Goal: Task Accomplishment & Management: Manage account settings

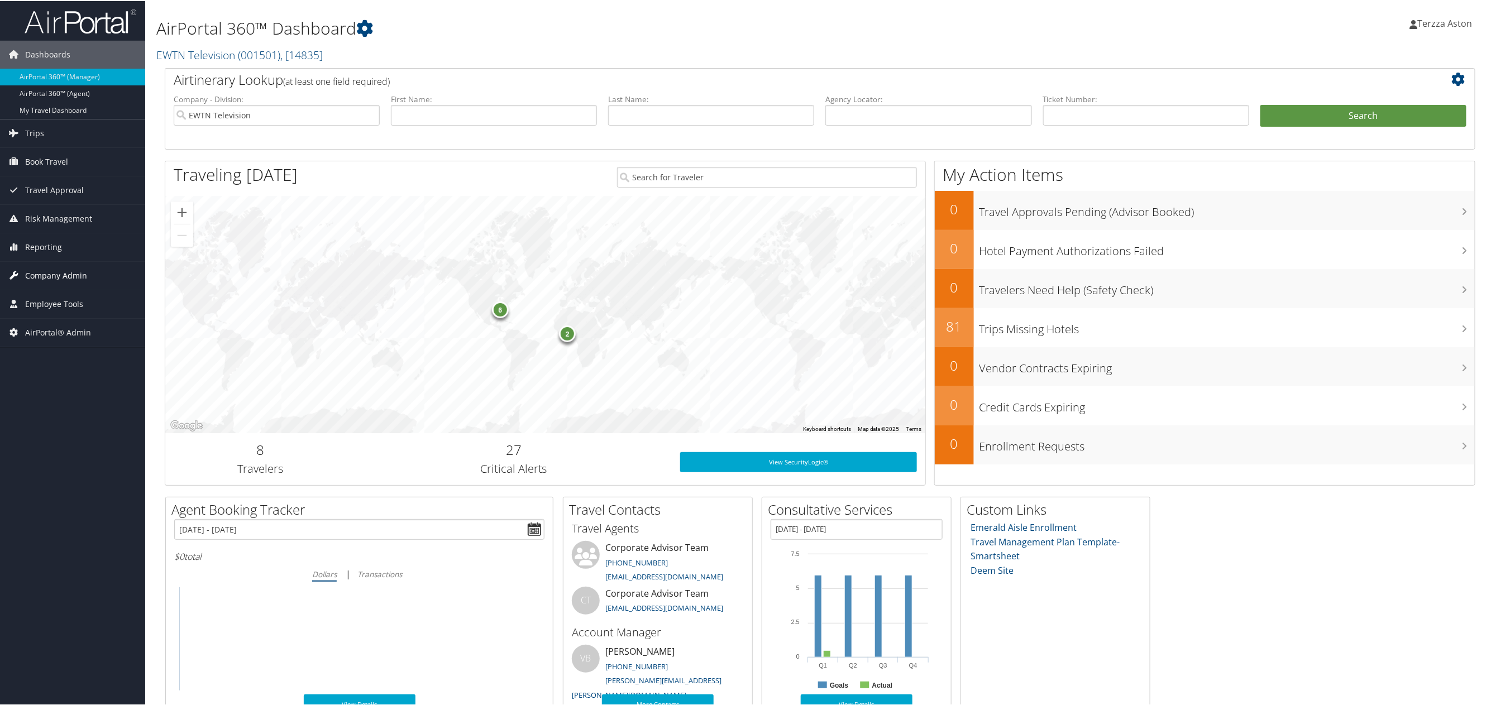
click at [60, 272] on span "Company Admin" at bounding box center [56, 275] width 62 height 28
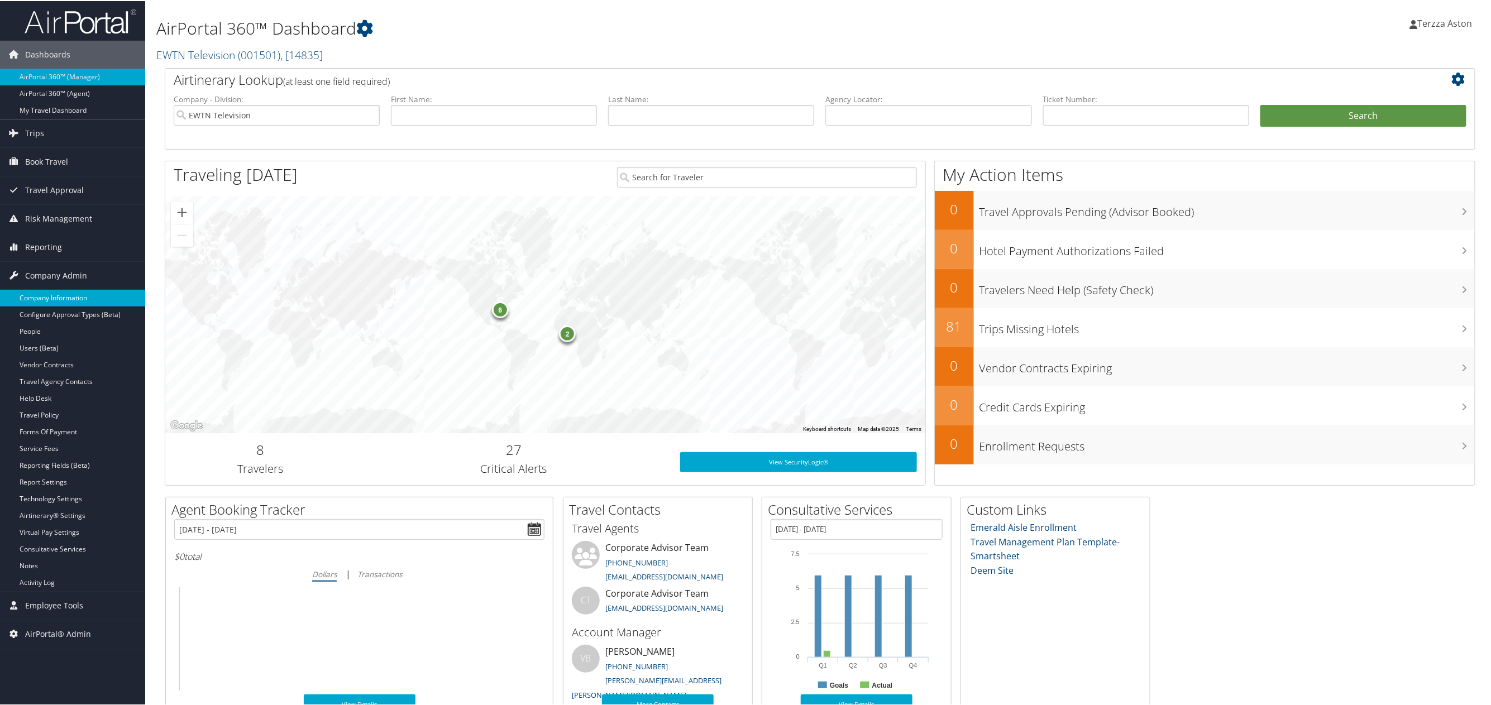
click at [60, 294] on link "Company Information" at bounding box center [72, 297] width 145 height 17
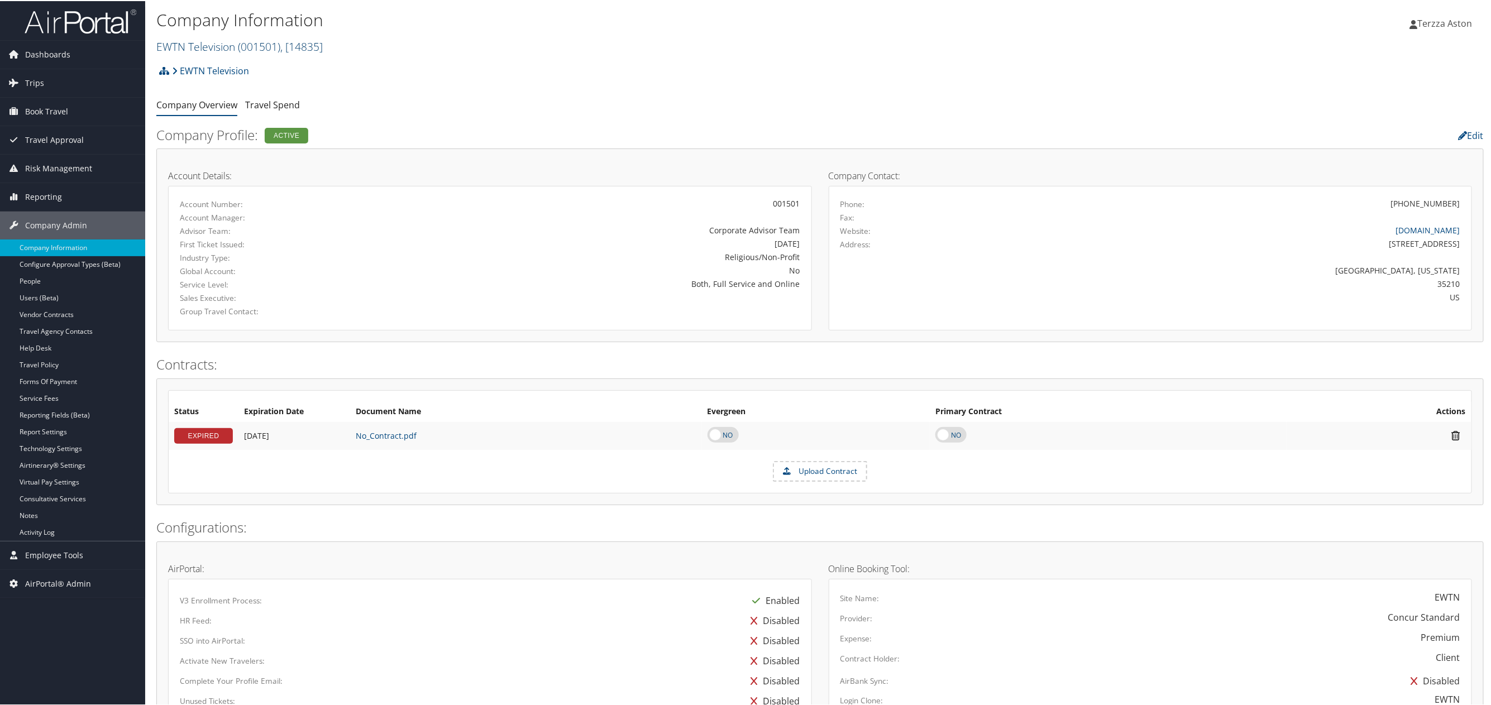
click at [223, 43] on link "EWTN Television ( 001501 ) , [ 14835 ]" at bounding box center [239, 45] width 166 height 15
click at [179, 66] on input "search" at bounding box center [230, 66] width 147 height 21
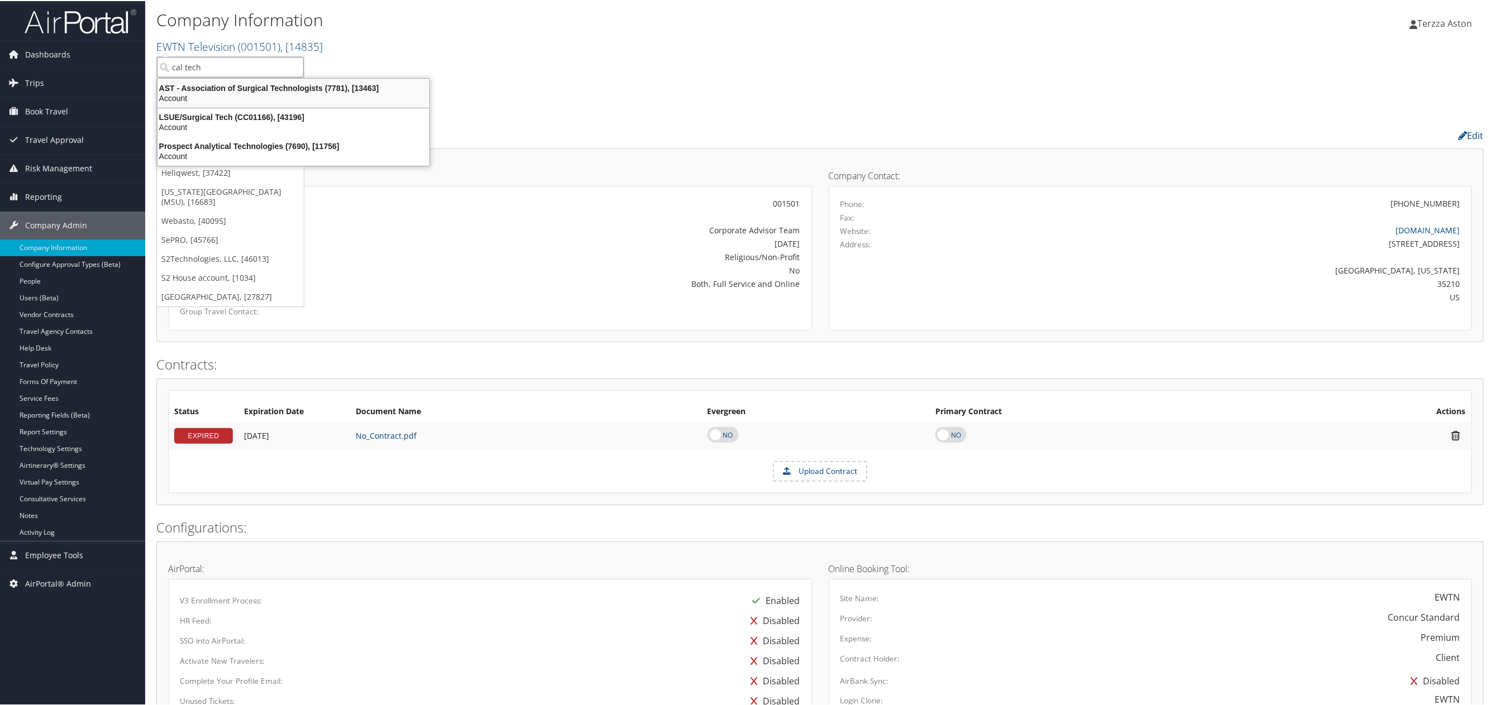
type input "cal tech"
click at [639, 61] on div "EWTN Television Account Structure EWTN Television (001501) ACTIVE Create Child …" at bounding box center [819, 74] width 1327 height 30
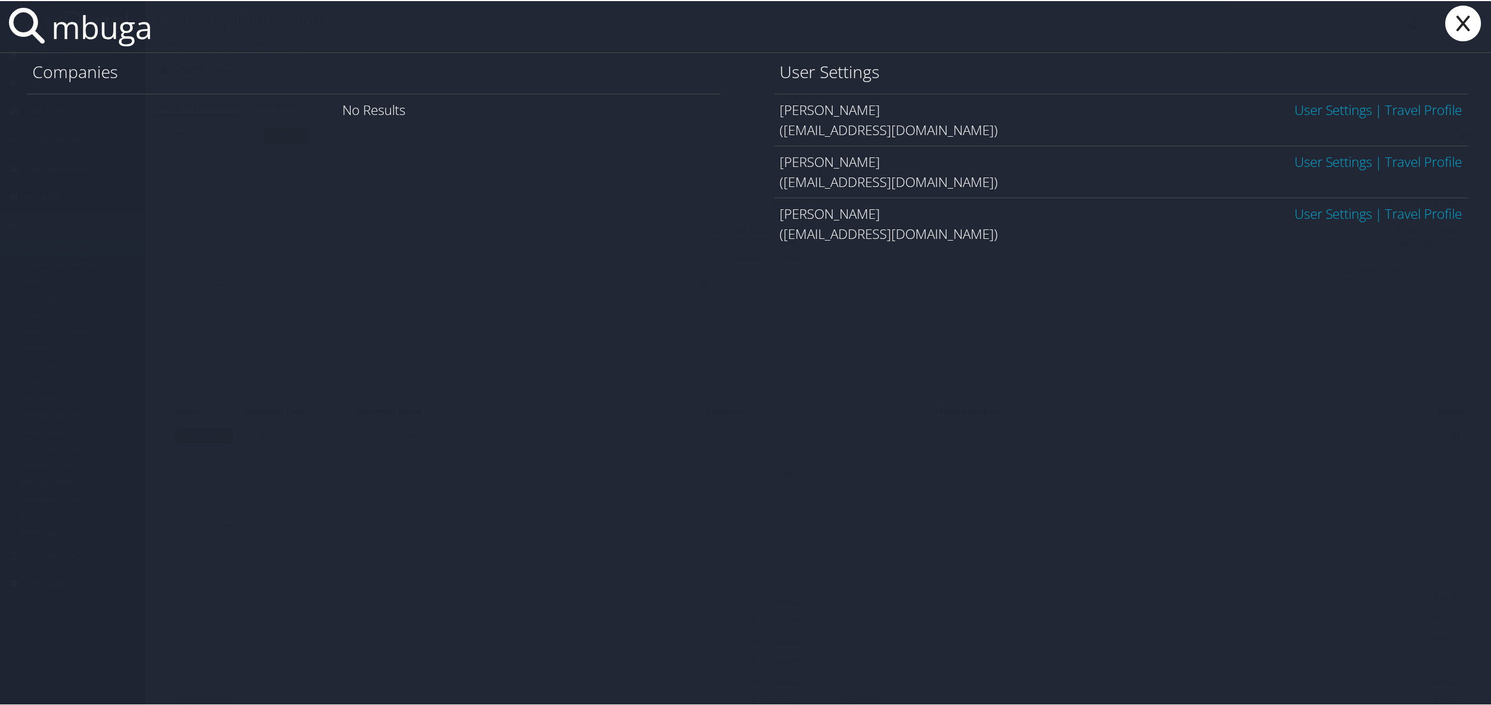
type input "mbuga"
click at [1312, 164] on link "User Settings" at bounding box center [1334, 160] width 78 height 18
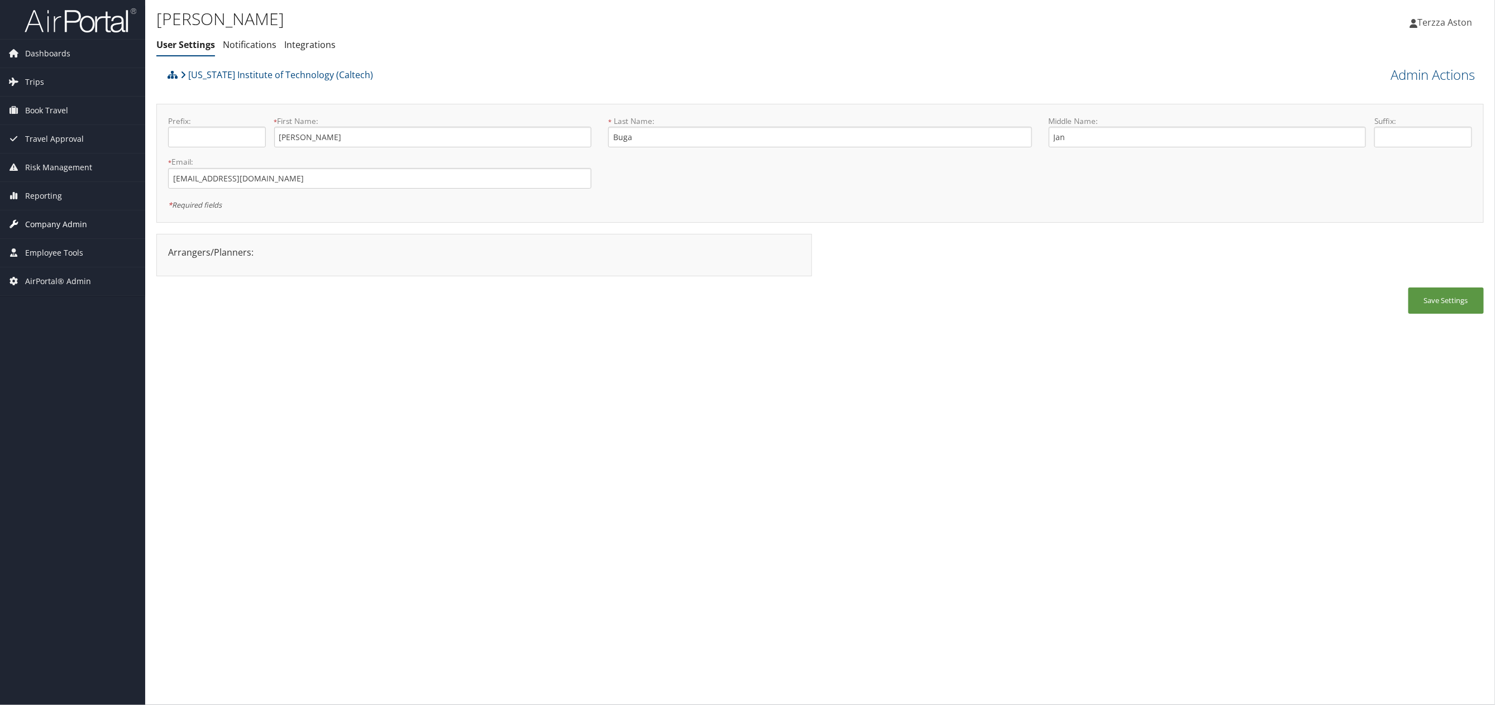
click at [52, 226] on span "Company Admin" at bounding box center [56, 225] width 62 height 28
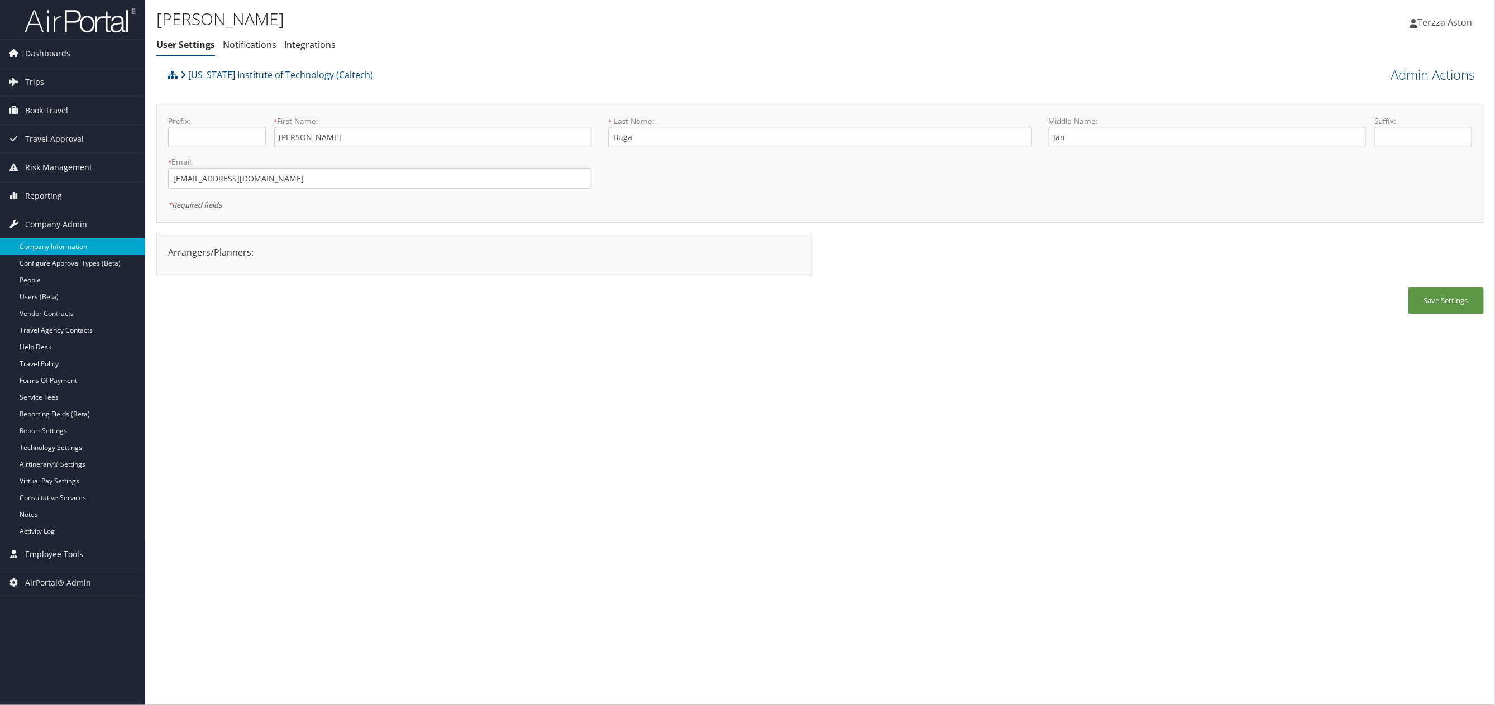
click at [60, 251] on link "Company Information" at bounding box center [72, 246] width 145 height 17
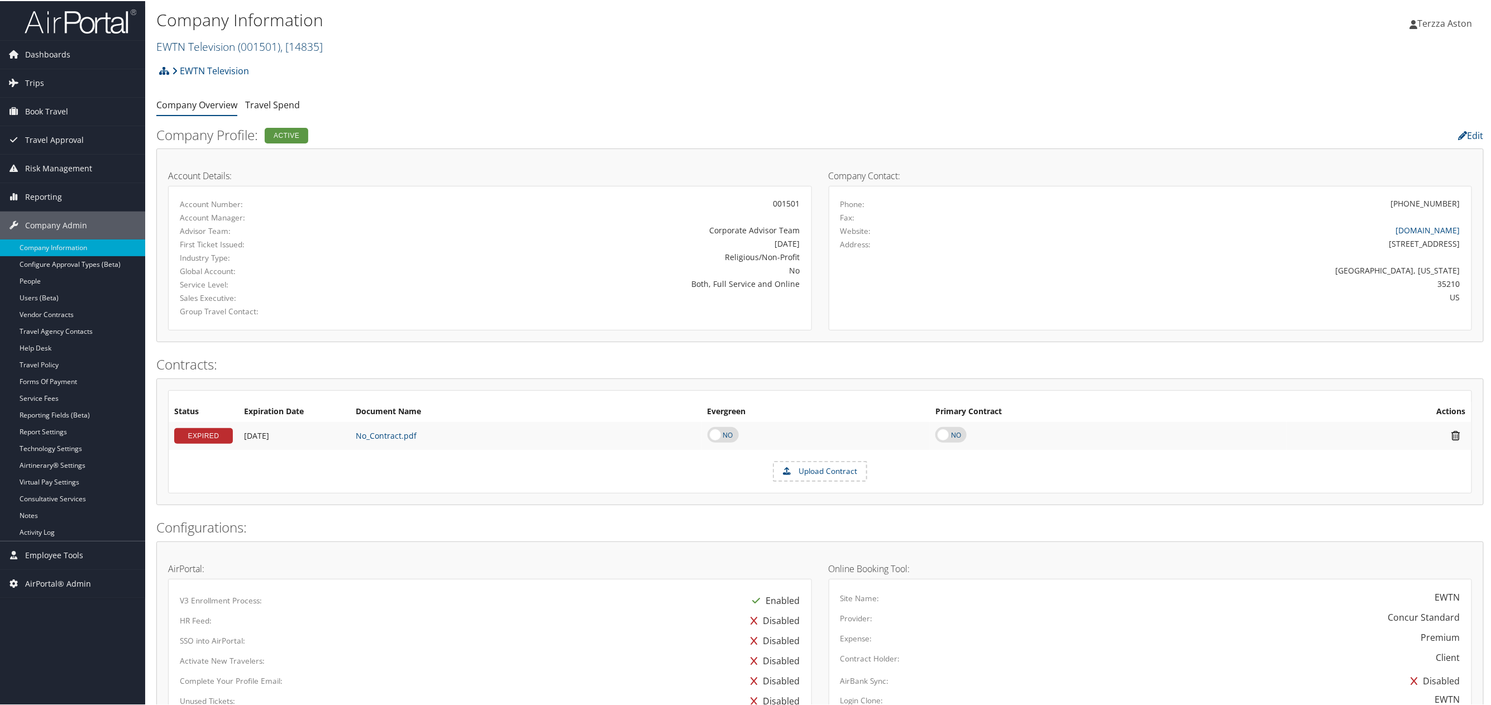
click at [225, 43] on link "EWTN Television ( 001501 ) , [ 14835 ]" at bounding box center [239, 45] width 166 height 15
click at [182, 69] on input "search" at bounding box center [230, 66] width 147 height 21
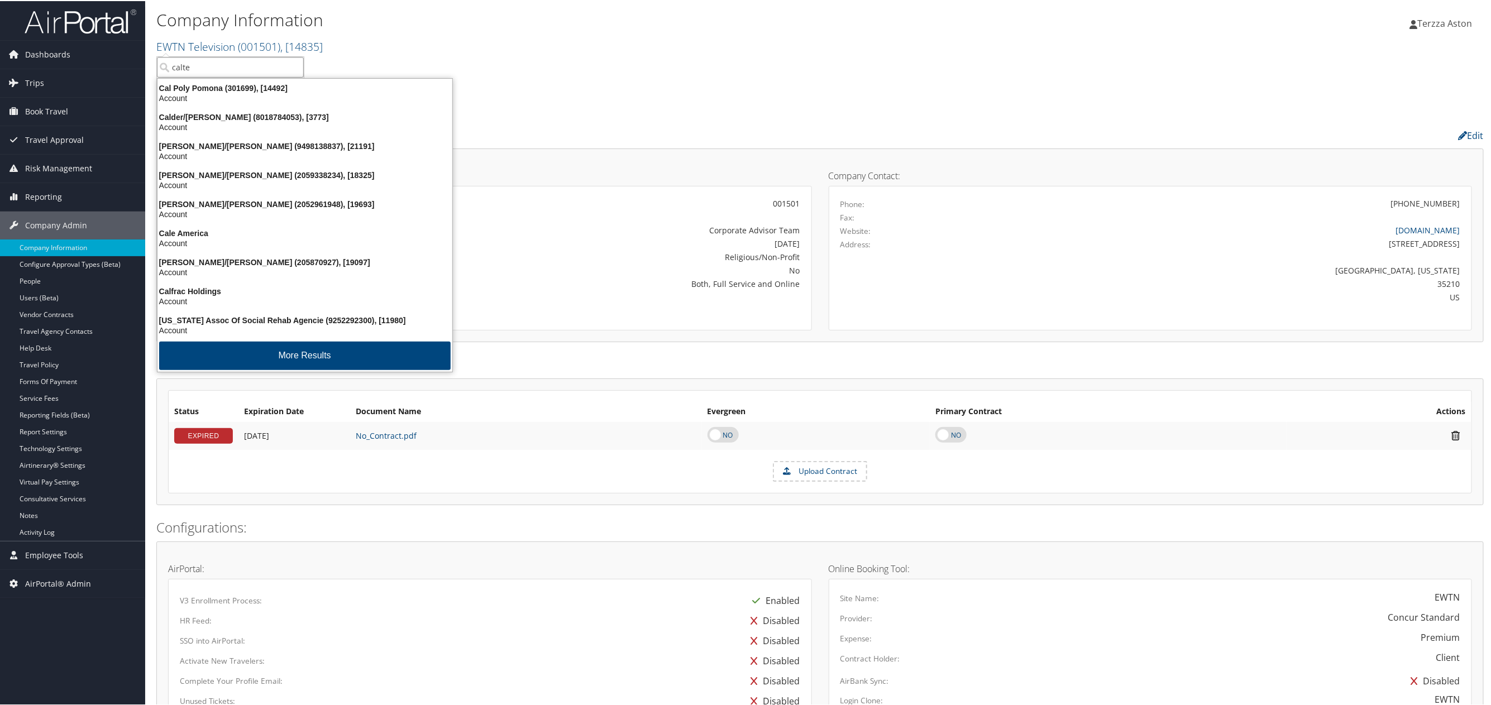
type input "caltec"
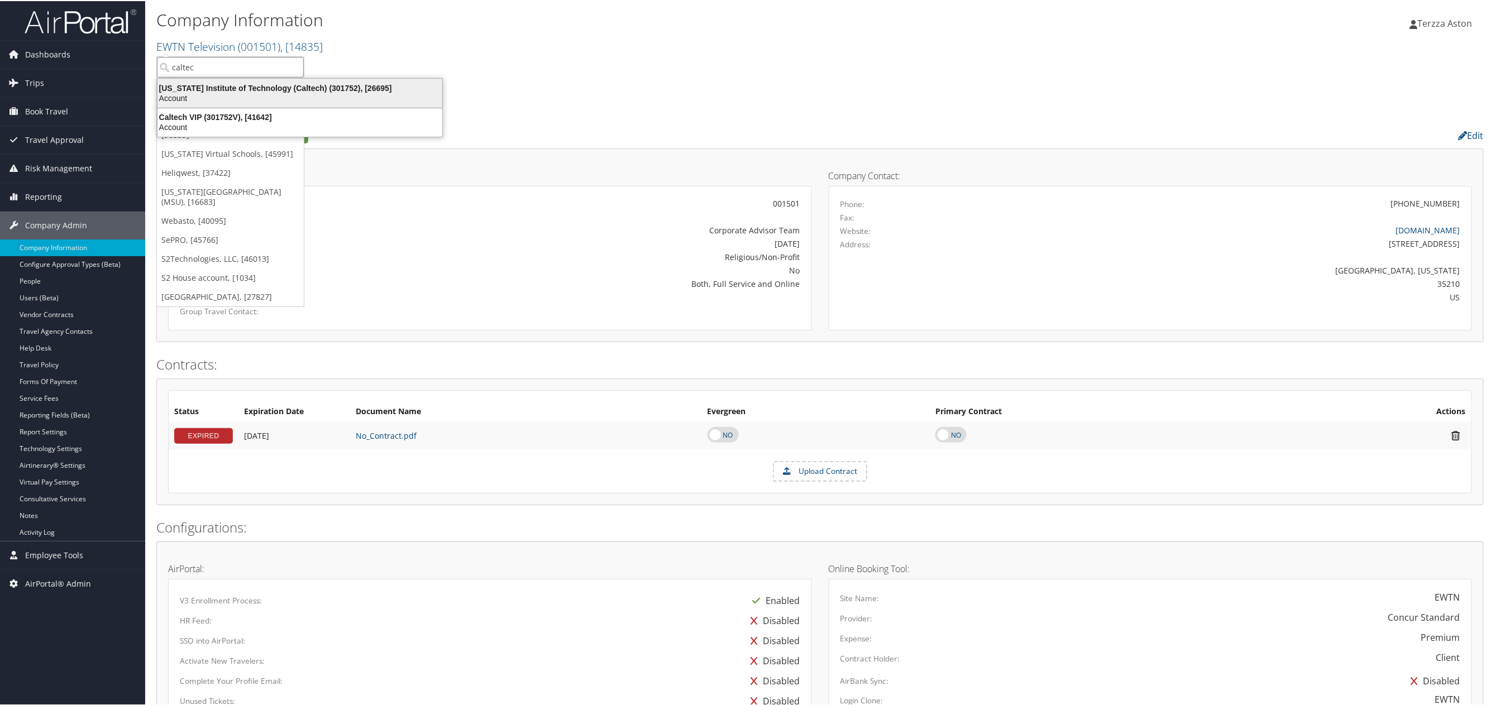
click at [264, 82] on div "[US_STATE] Institute of Technology (Caltech) (301752), [26695]" at bounding box center [300, 87] width 298 height 10
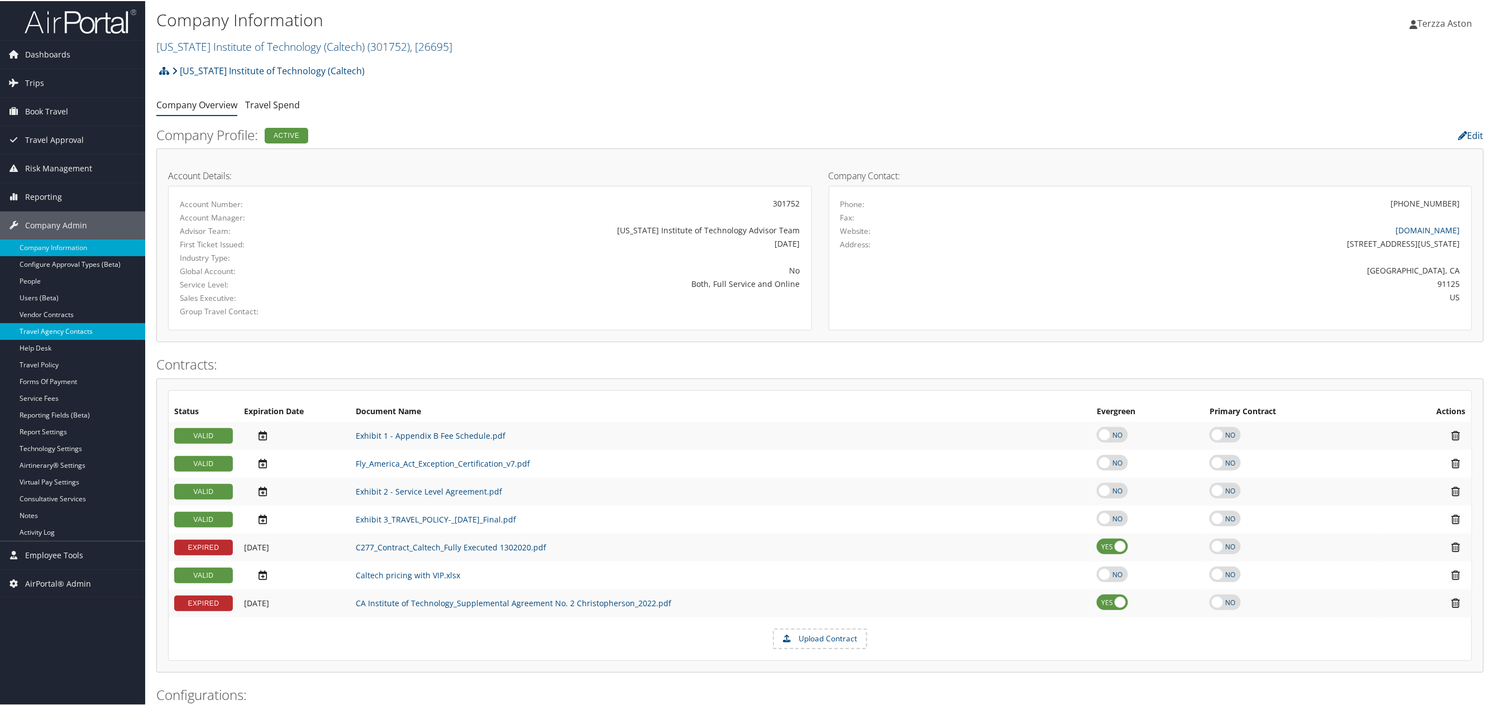
click at [63, 325] on link "Travel Agency Contacts" at bounding box center [72, 330] width 145 height 17
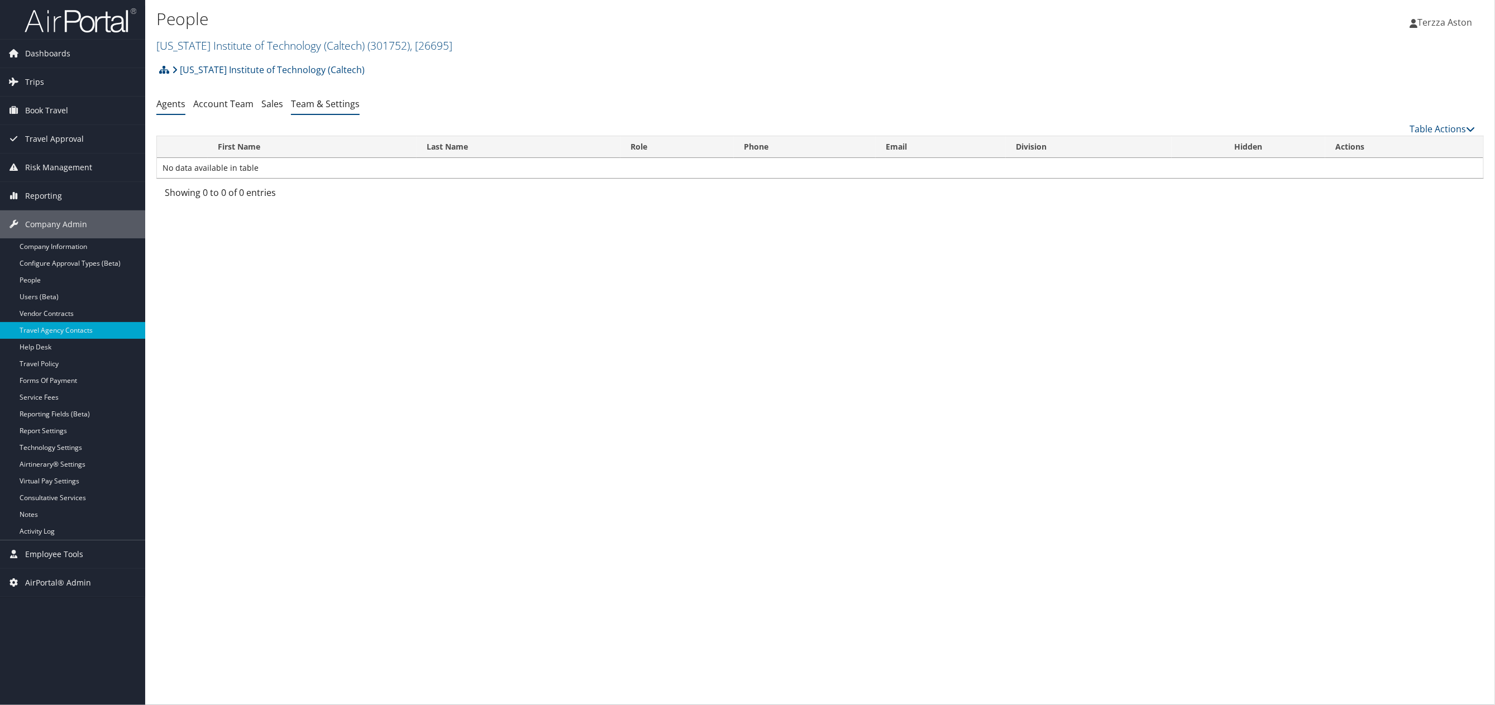
click at [322, 103] on link "Team & Settings" at bounding box center [325, 104] width 69 height 12
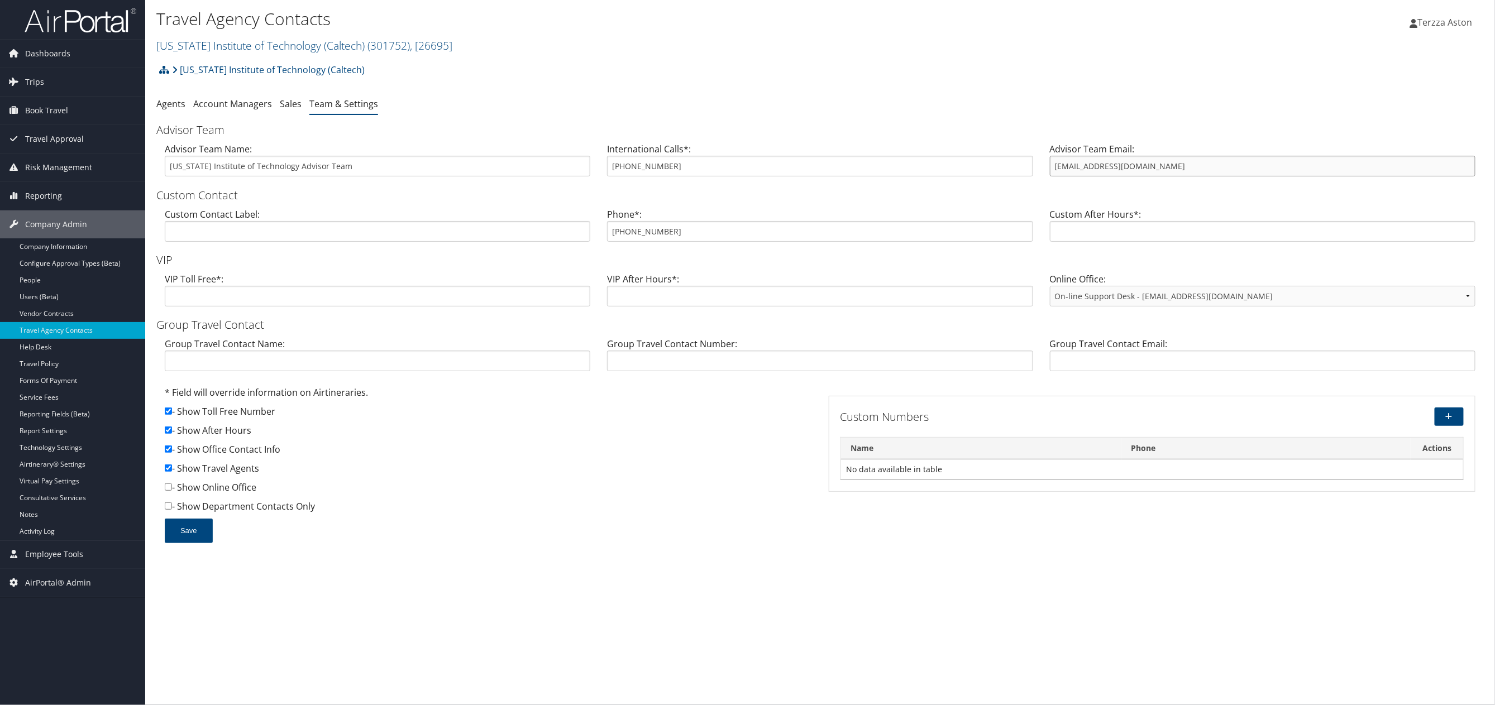
drag, startPoint x: 1052, startPoint y: 168, endPoint x: 1148, endPoint y: 165, distance: 95.5
click at [1148, 165] on input "trips@cbtravel.com" at bounding box center [1263, 166] width 426 height 21
drag, startPoint x: 1148, startPoint y: 165, endPoint x: 677, endPoint y: 198, distance: 471.9
click at [677, 198] on h3 "Custom Contact" at bounding box center [819, 196] width 1327 height 16
drag, startPoint x: 611, startPoint y: 232, endPoint x: 685, endPoint y: 235, distance: 73.8
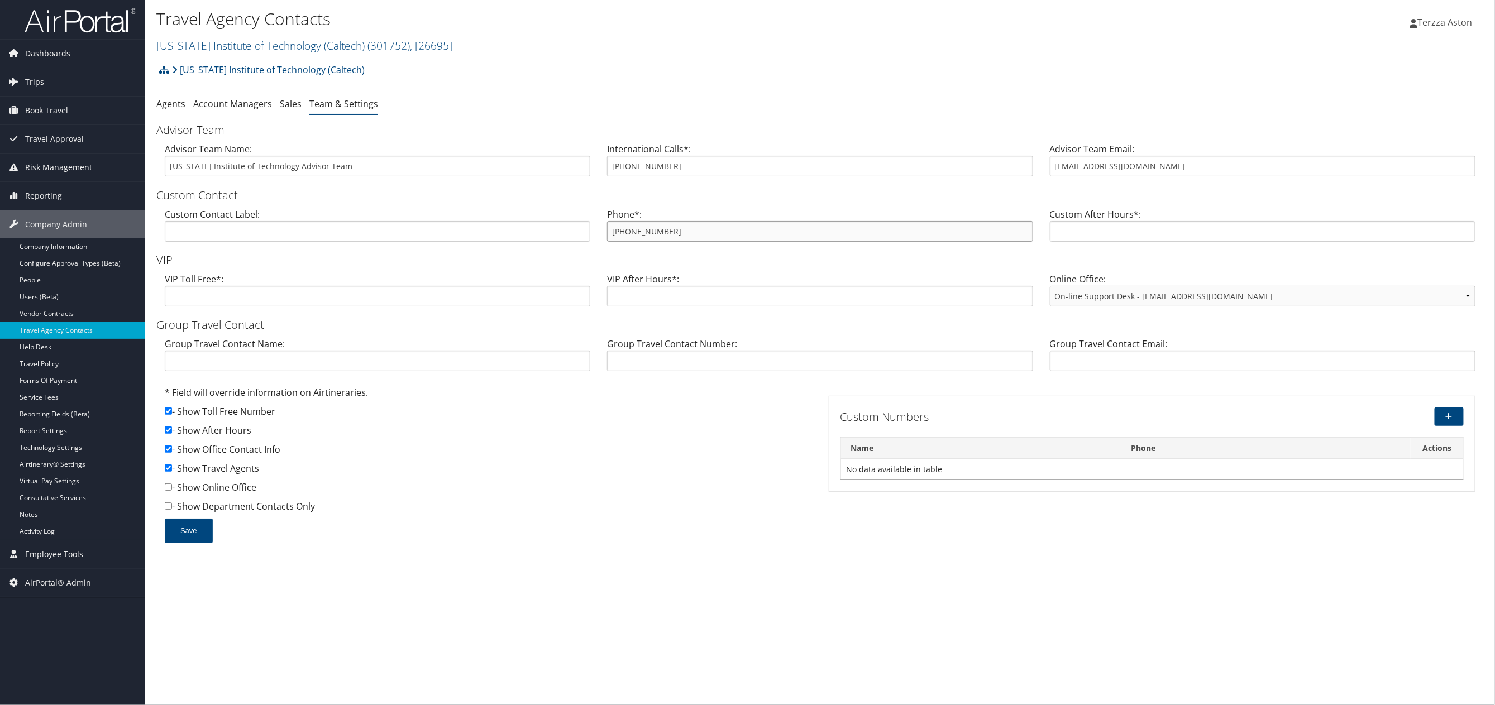
click at [685, 235] on input "800-378-7221" at bounding box center [820, 231] width 426 height 21
click at [195, 43] on link "California Institute of Technology (Caltech) ( 301752 ) , [ 26695 ]" at bounding box center [304, 45] width 296 height 15
click at [184, 71] on input "search" at bounding box center [230, 66] width 147 height 21
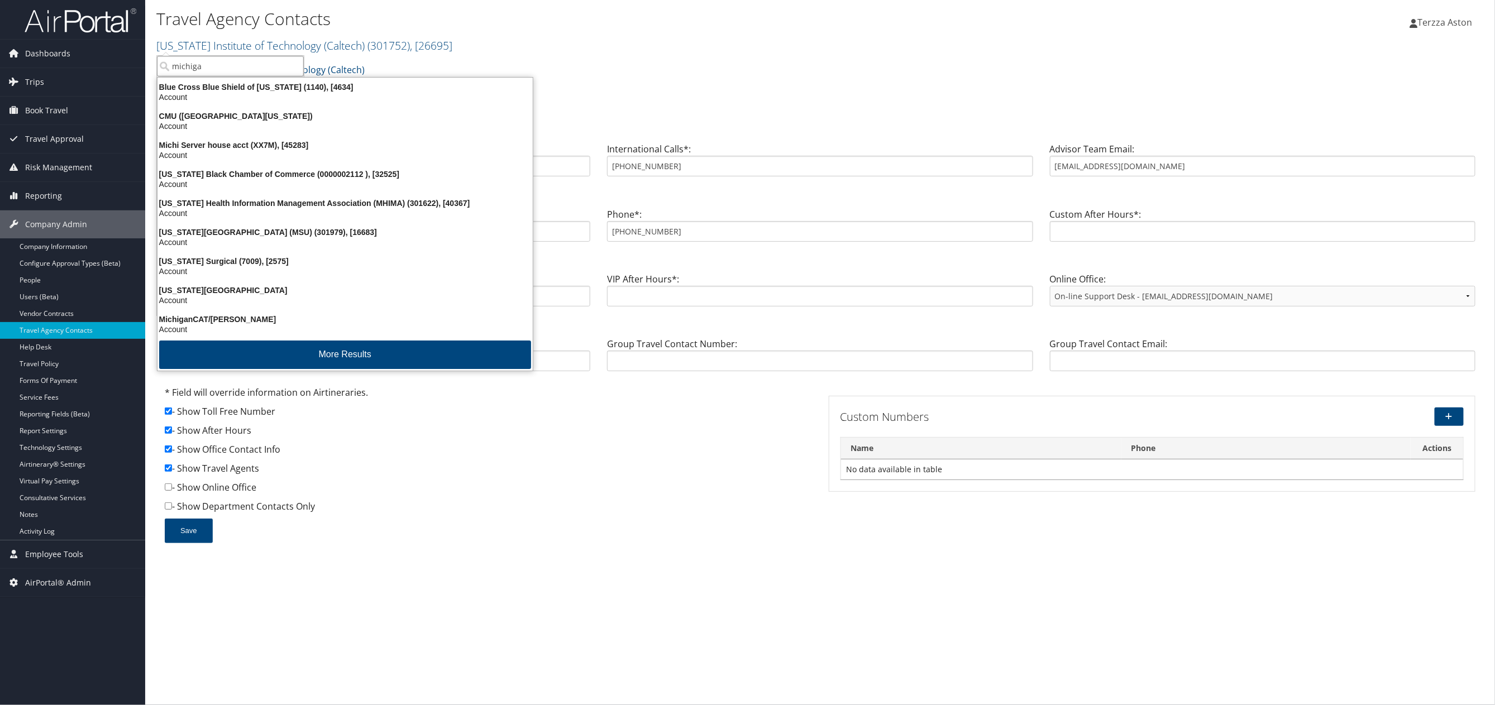
type input "michigan"
click at [234, 233] on div "Michigan State University (MSU) (301979), [16683]" at bounding box center [345, 232] width 389 height 10
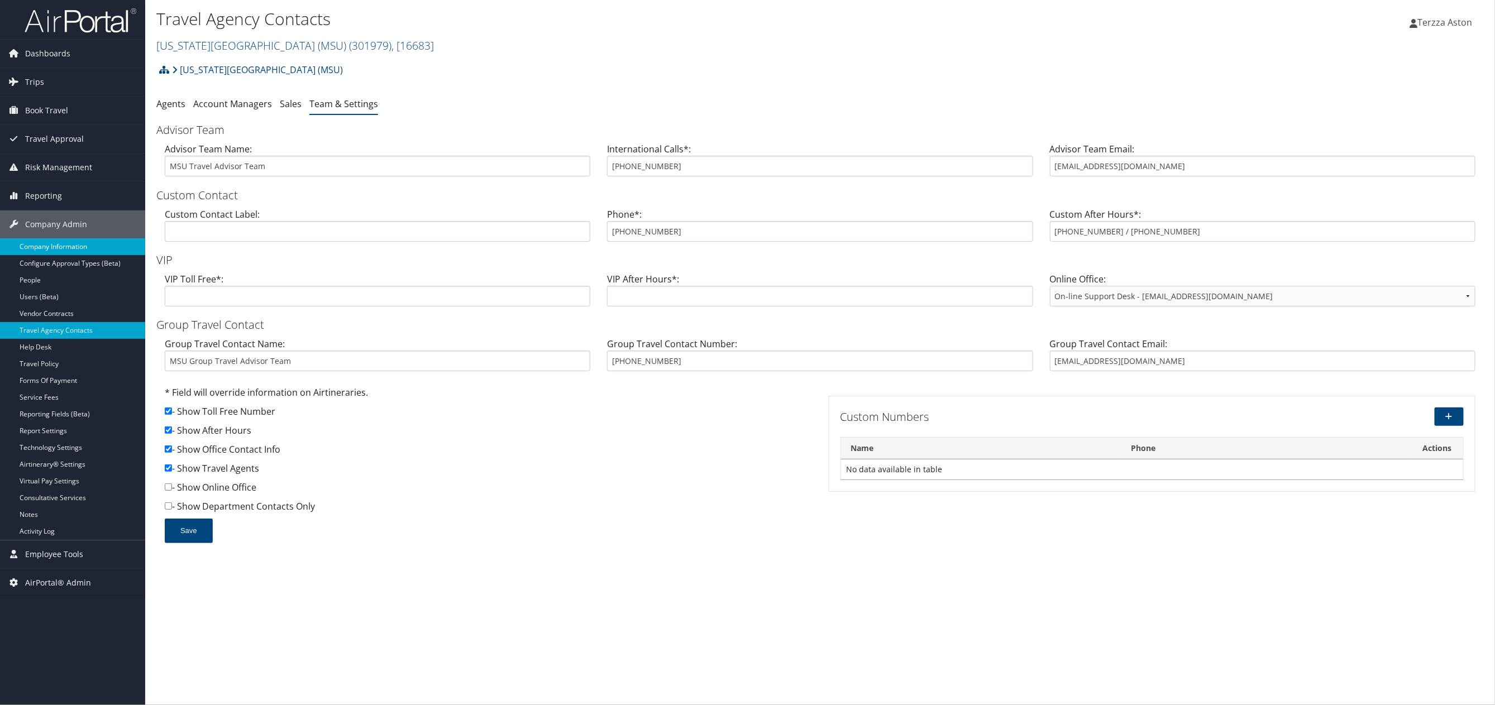
click at [80, 240] on link "Company Information" at bounding box center [72, 246] width 145 height 17
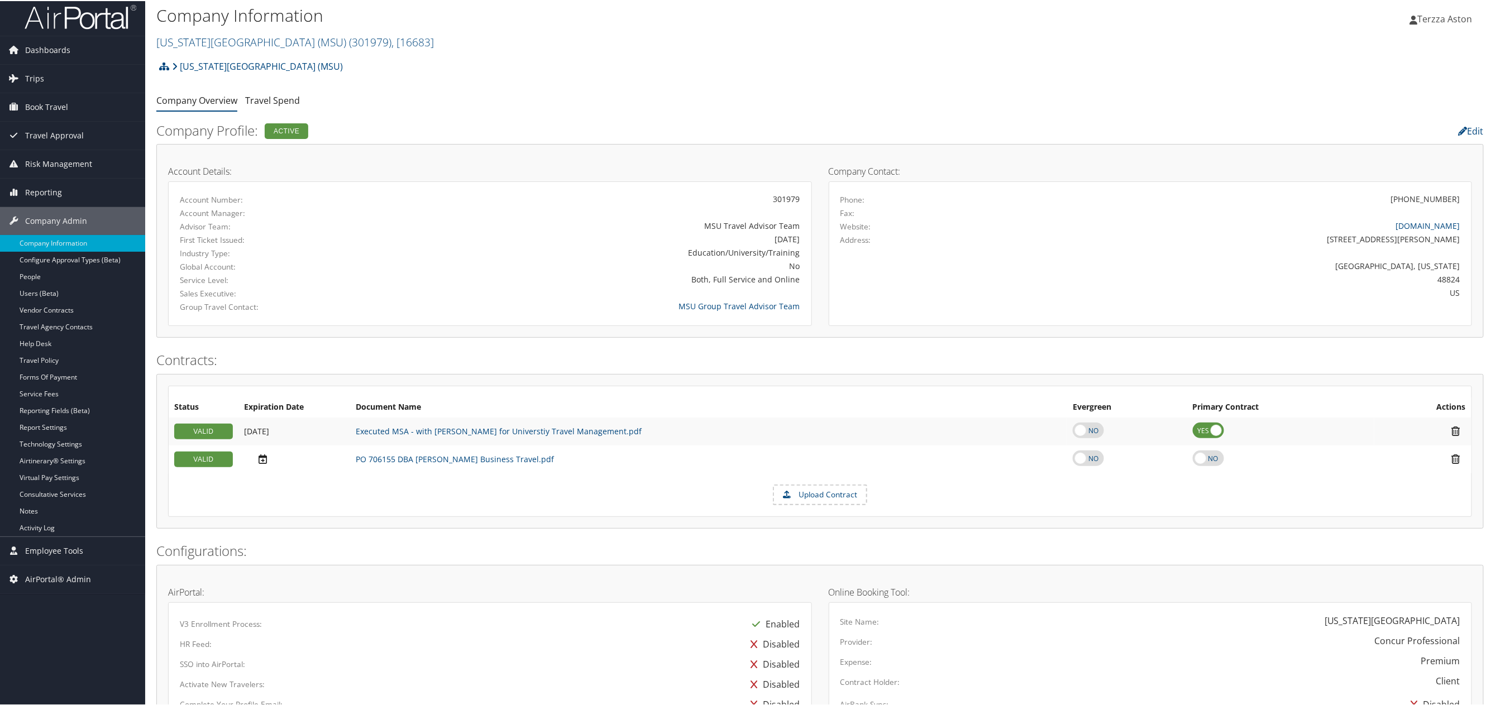
scroll to position [475, 0]
